Goal: Task Accomplishment & Management: Manage account settings

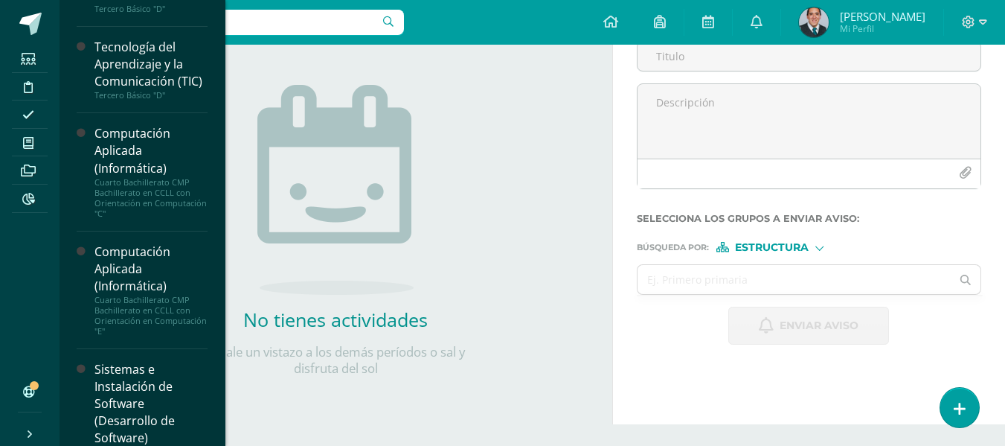
scroll to position [942, 0]
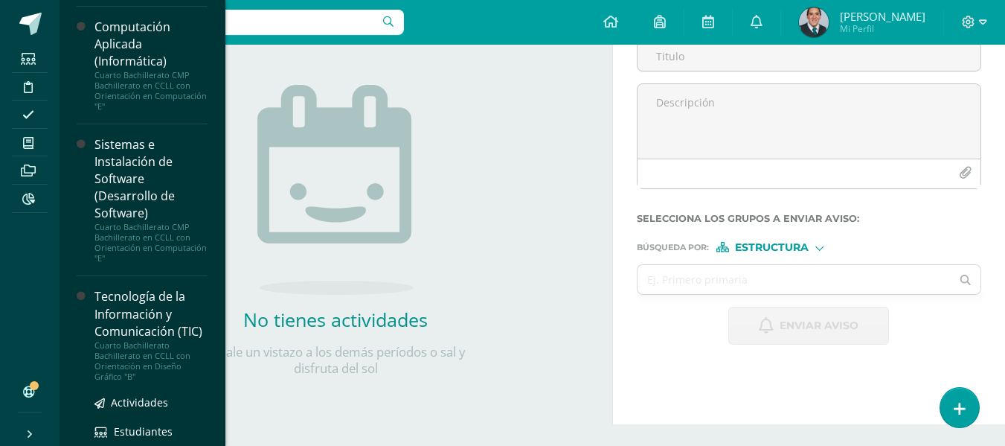
click at [157, 382] on div "Cuarto Bachillerato Bachillerato en CCLL con Orientación en Diseño Gráfico "B"" at bounding box center [151, 361] width 113 height 42
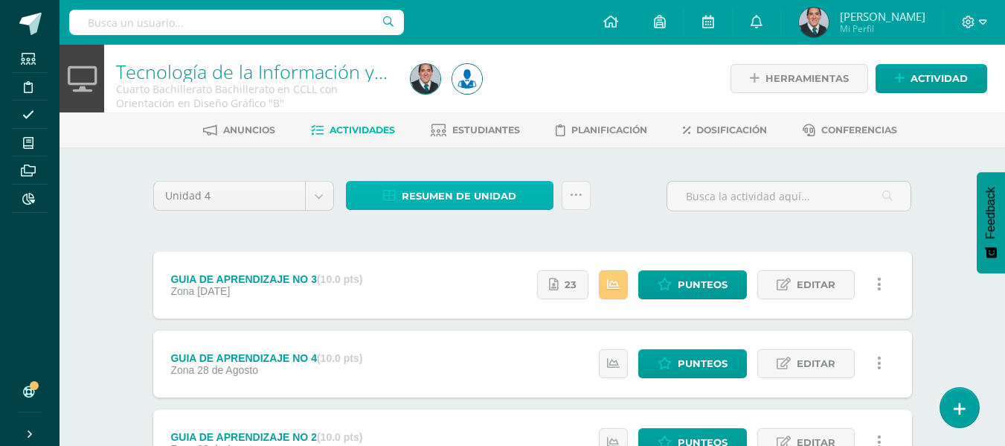
click at [458, 189] on span "Resumen de unidad" at bounding box center [459, 196] width 115 height 28
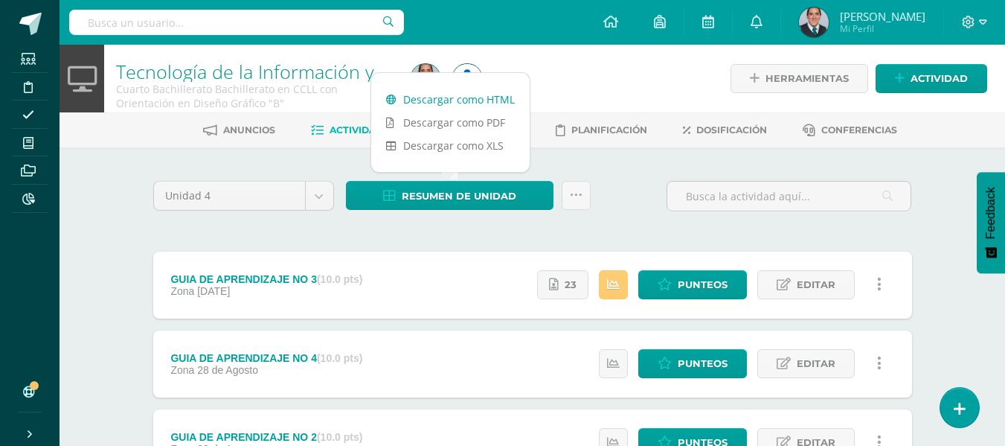
click at [455, 89] on link "Descargar como HTML" at bounding box center [450, 99] width 159 height 23
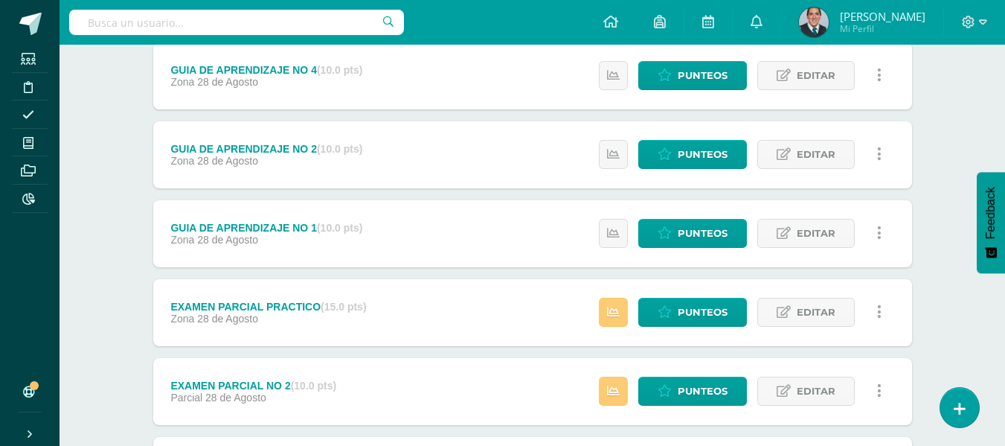
scroll to position [289, 0]
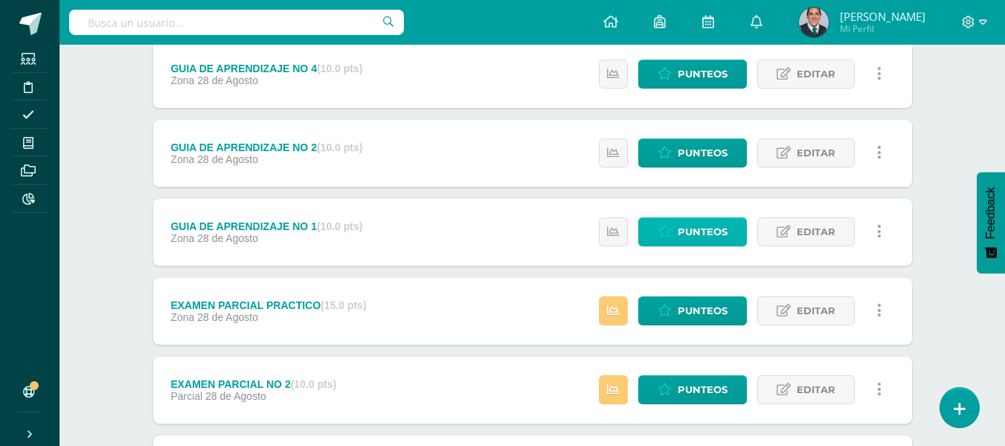
click at [709, 237] on span "Punteos" at bounding box center [703, 232] width 50 height 28
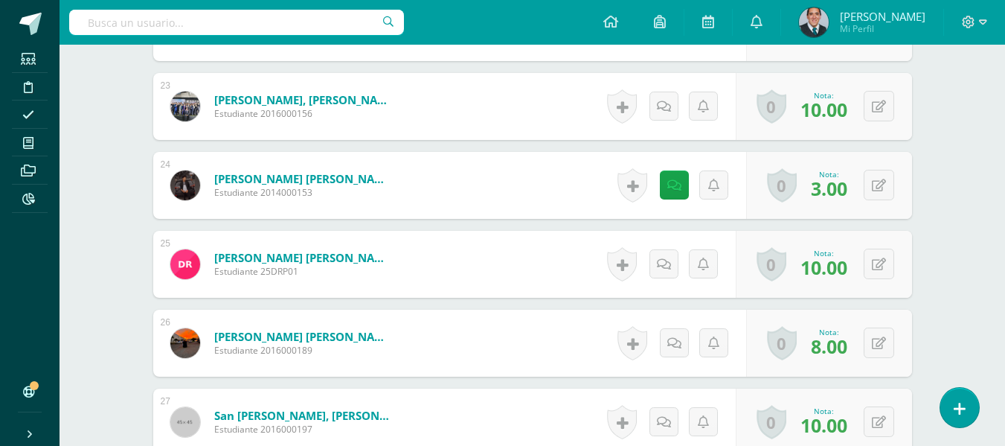
scroll to position [2272, 0]
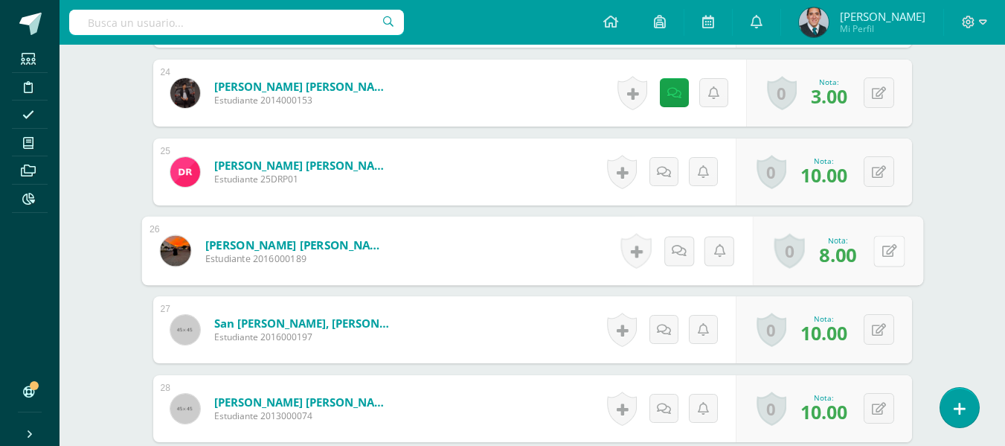
click at [872, 248] on div "0 Logros Logros obtenidos Aún no hay logros agregados Nota: 8.00" at bounding box center [837, 251] width 170 height 69
click at [892, 254] on icon at bounding box center [889, 250] width 15 height 13
type input "0"
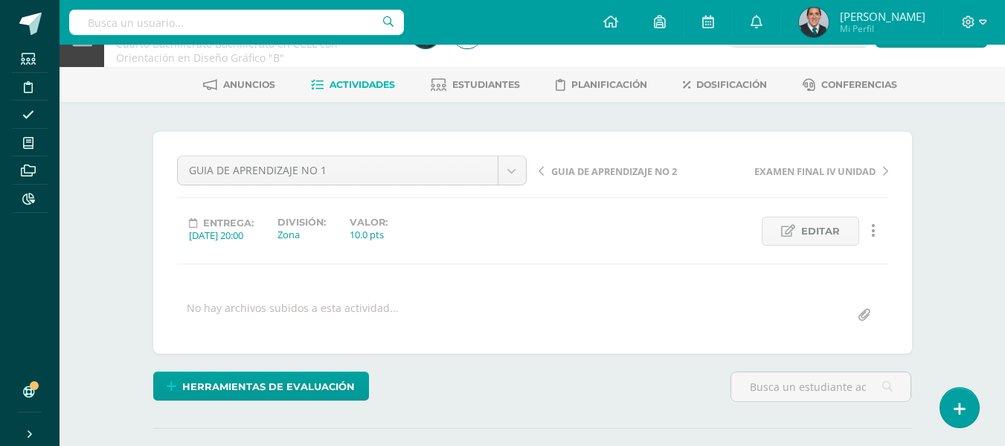
scroll to position [0, 0]
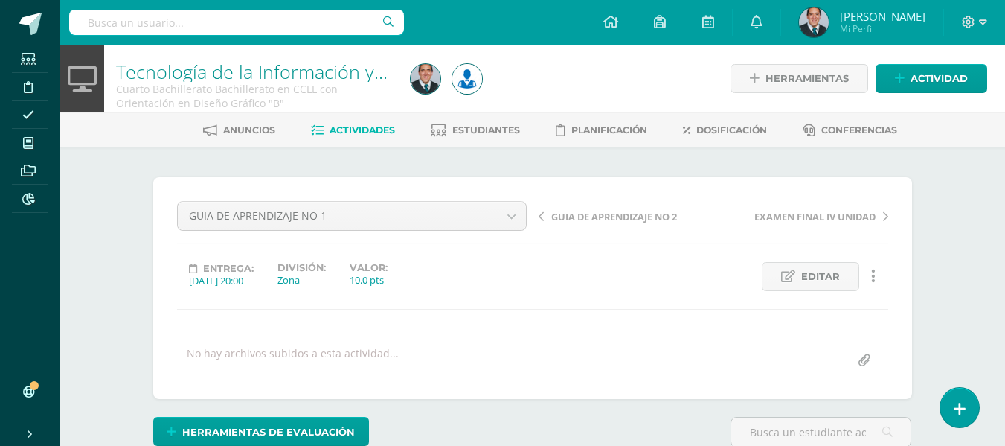
click at [567, 217] on span "GUIA DE APRENDIZAJE NO 2" at bounding box center [614, 216] width 126 height 13
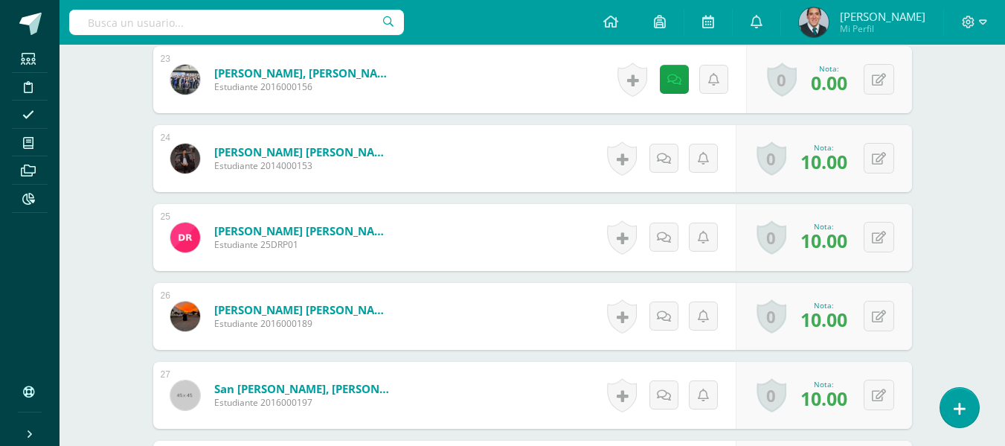
scroll to position [2222, 0]
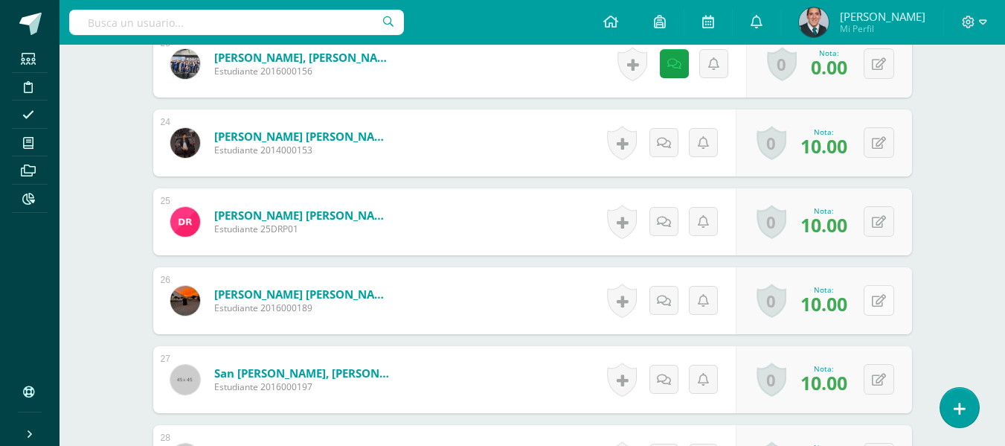
click at [883, 298] on icon at bounding box center [879, 301] width 14 height 13
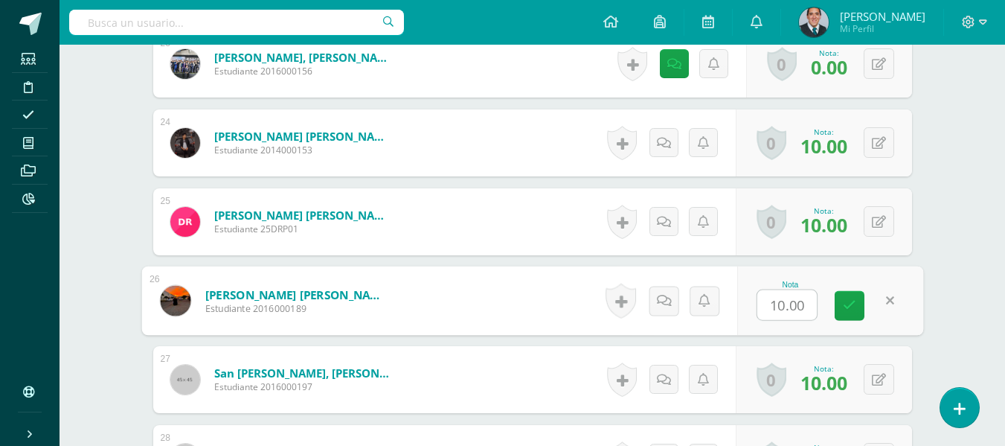
scroll to position [2223, 0]
type input "0"
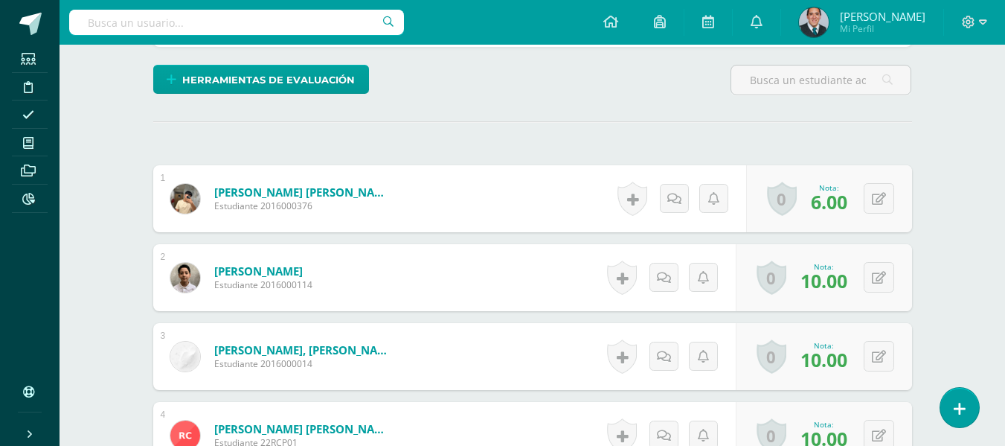
scroll to position [0, 0]
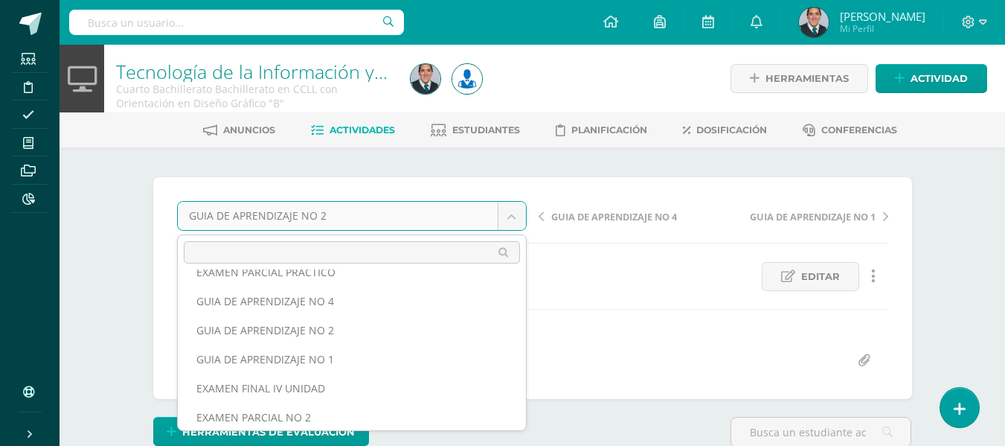
scroll to position [54, 0]
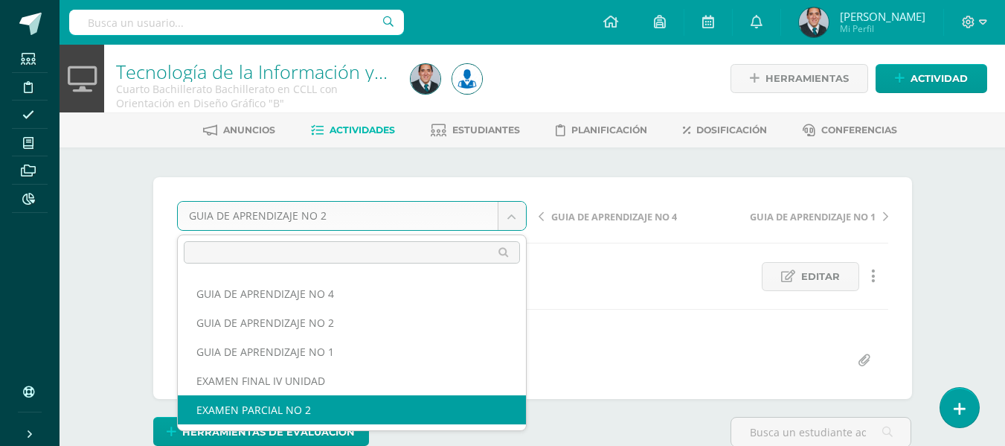
select select "/dashboard/teacher/grade-activity/179230/"
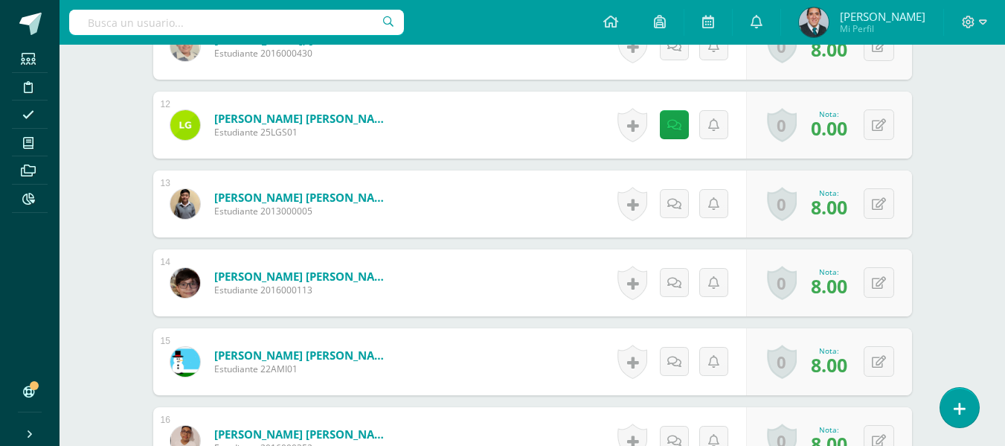
scroll to position [1294, 0]
click at [675, 124] on icon at bounding box center [675, 124] width 14 height 13
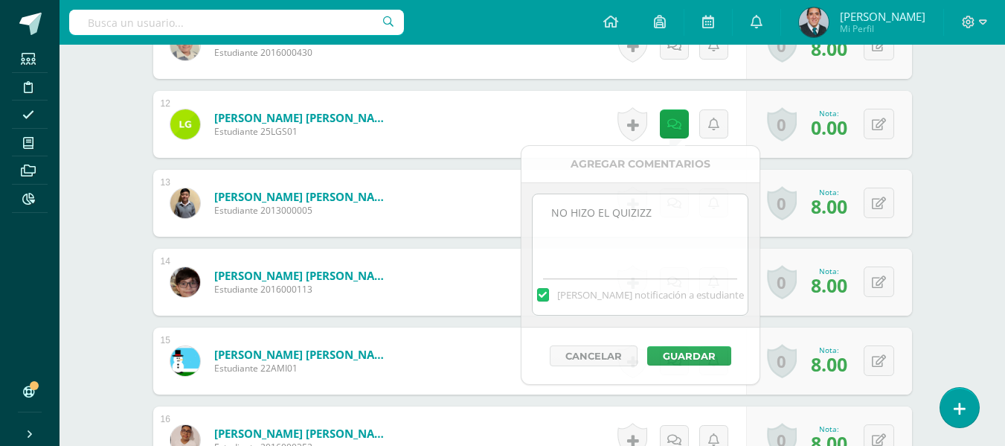
click at [937, 187] on div "¿Estás seguro que quieres eliminar esta actividad? Esto borrará la actividad y …" at bounding box center [533, 298] width 819 height 2890
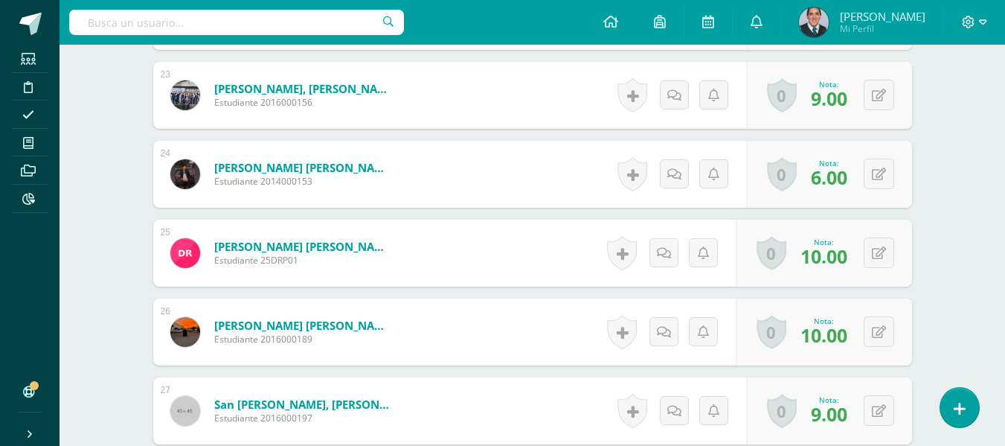
scroll to position [2238, 0]
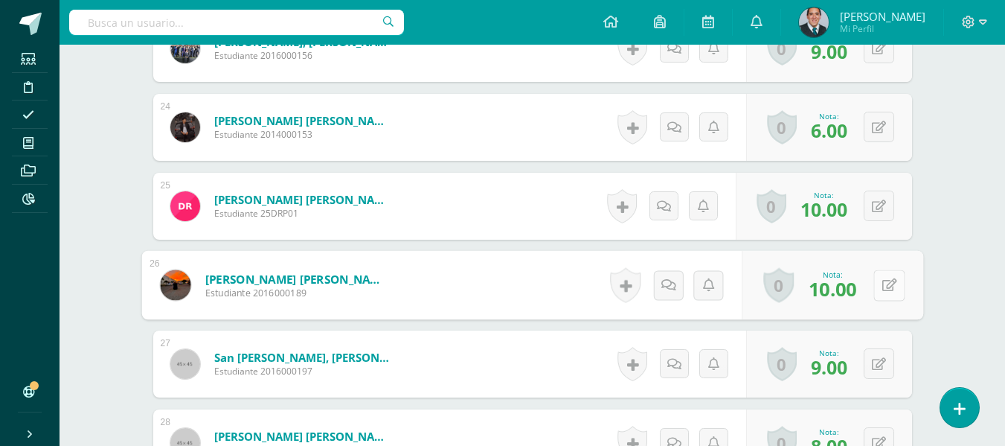
click at [873, 282] on div "0 Logros Logros obtenidos Aún no hay logros agregados Nota: 10.00" at bounding box center [833, 285] width 182 height 69
click at [880, 285] on button at bounding box center [889, 284] width 31 height 31
type input "0"
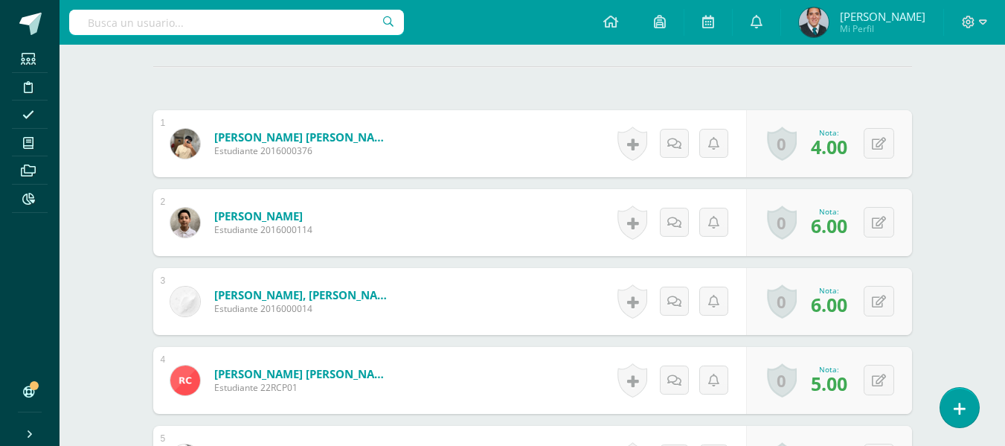
scroll to position [0, 0]
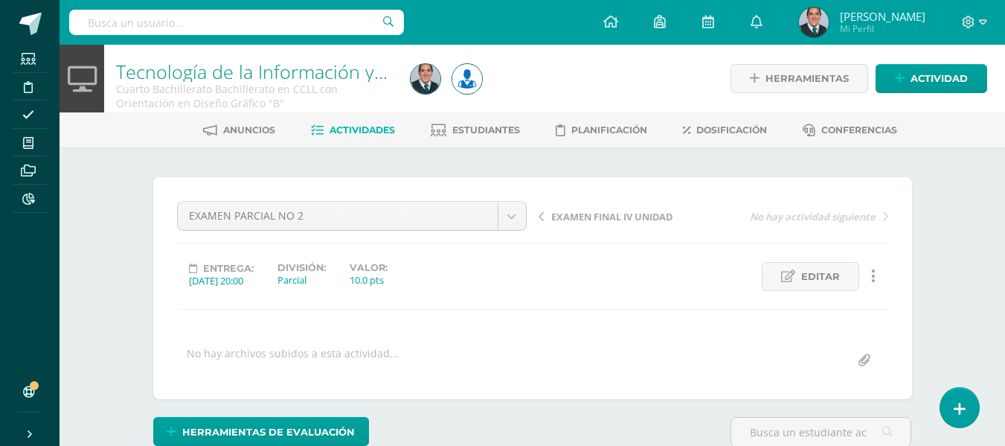
click at [190, 16] on input "text" at bounding box center [236, 22] width 335 height 25
type input "per marti"
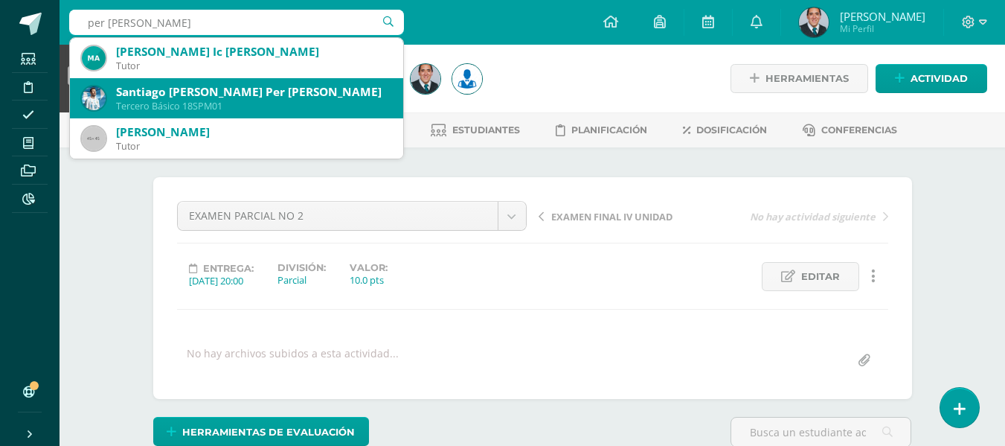
click at [218, 96] on div "Santiago André Per Martín" at bounding box center [253, 92] width 275 height 16
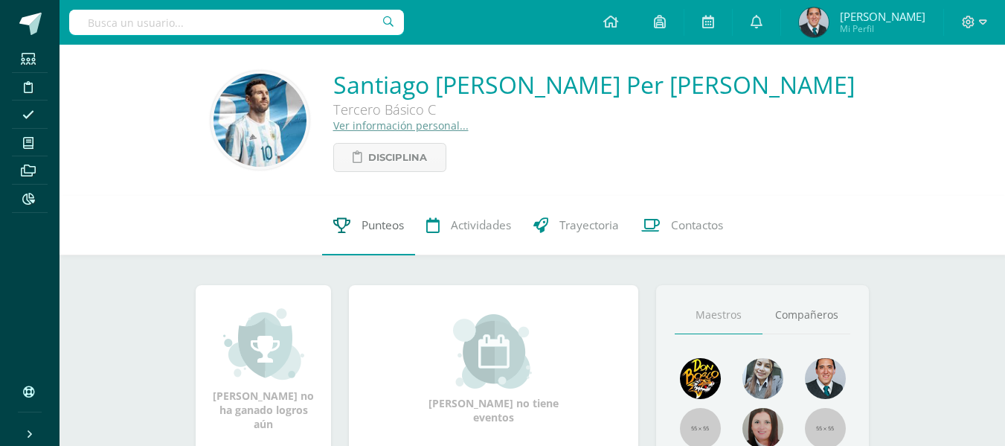
click at [367, 225] on span "Punteos" at bounding box center [383, 225] width 42 height 16
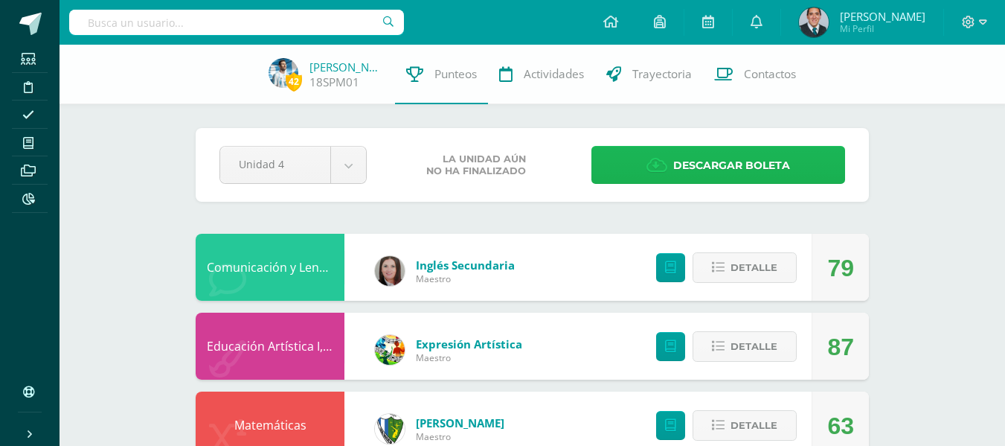
click at [797, 164] on link "Descargar boleta" at bounding box center [719, 165] width 254 height 38
